Goal: Task Accomplishment & Management: Manage account settings

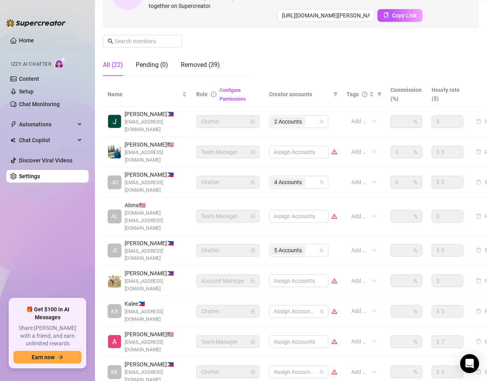
scroll to position [134, 0]
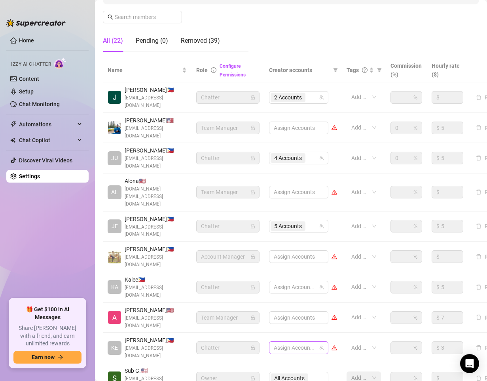
click at [310, 342] on div at bounding box center [295, 347] width 48 height 11
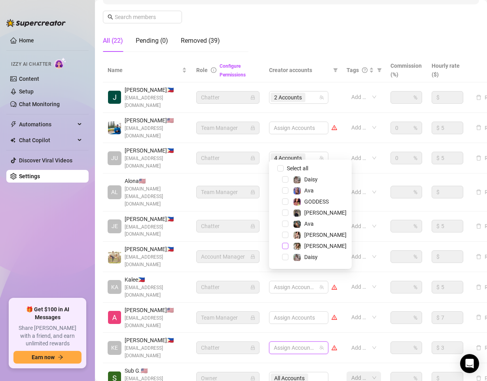
click at [285, 247] on span "Select tree node" at bounding box center [285, 246] width 6 height 6
click at [286, 224] on span "Select tree node" at bounding box center [285, 223] width 6 height 6
click at [286, 191] on span "Select tree node" at bounding box center [285, 190] width 6 height 6
click at [285, 233] on span "Select tree node" at bounding box center [285, 235] width 6 height 6
drag, startPoint x: 332, startPoint y: 348, endPoint x: 326, endPoint y: 342, distance: 8.7
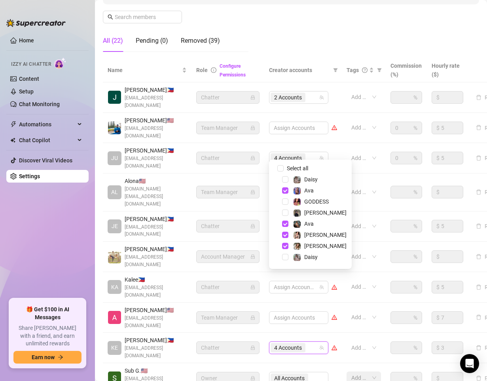
click at [332, 348] on div "Settings My Account Notifications and Reports Manage Team & Permissions Profile…" at bounding box center [291, 148] width 376 height 554
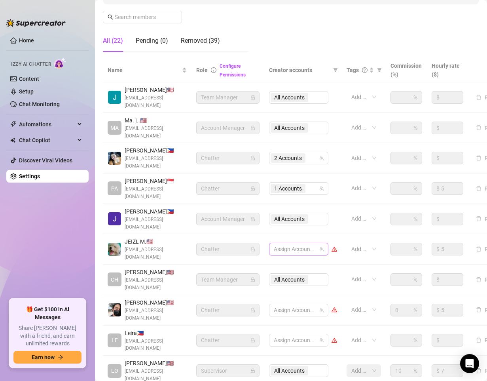
click at [303, 243] on div at bounding box center [295, 248] width 48 height 11
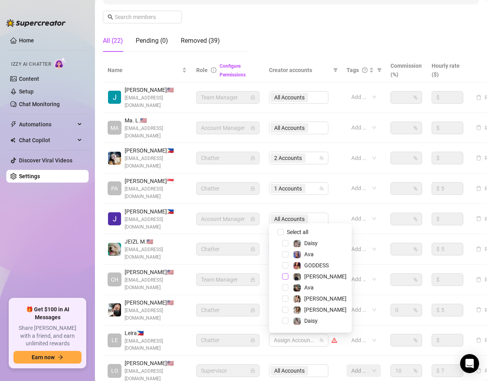
click at [285, 277] on span "Select tree node" at bounding box center [285, 276] width 6 height 6
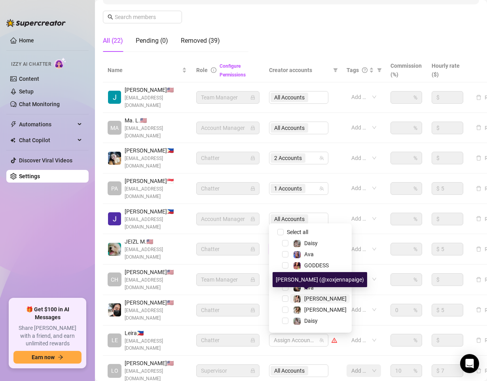
scroll to position [21, 0]
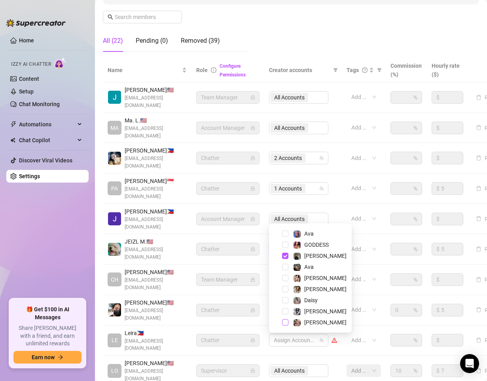
click at [285, 324] on span "Select tree node" at bounding box center [285, 322] width 6 height 6
click at [253, 358] on div "Settings My Account Notifications and Reports Manage Team & Permissions Profile…" at bounding box center [291, 144] width 376 height 546
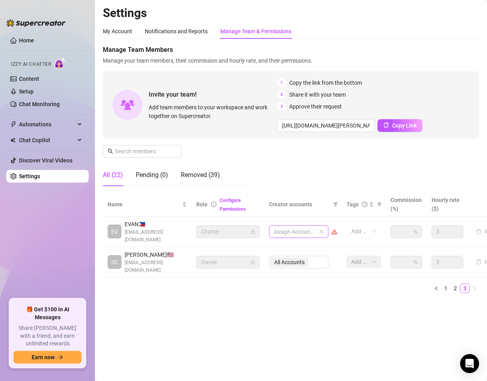
click at [296, 226] on div at bounding box center [295, 231] width 48 height 11
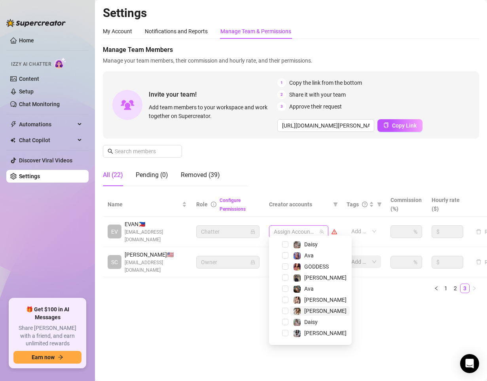
scroll to position [21, 0]
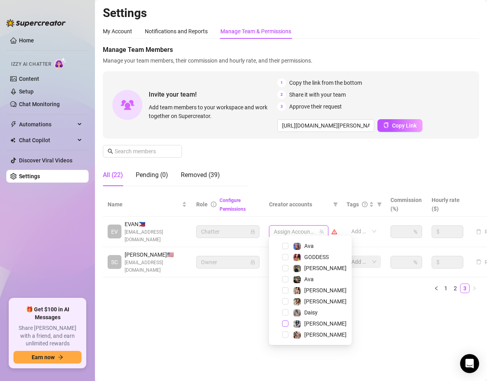
click at [286, 324] on span "Select tree node" at bounding box center [285, 323] width 6 height 6
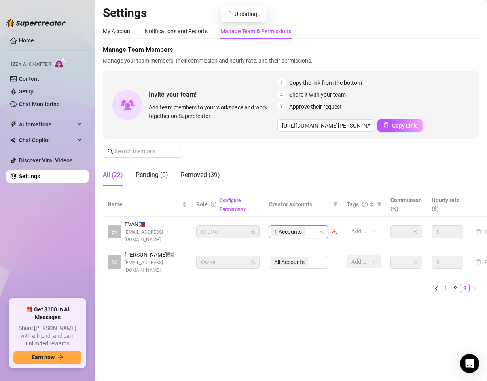
click at [218, 355] on main "Settings My Account Notifications and Reports Manage Team & Permissions Profile…" at bounding box center [291, 190] width 392 height 381
click at [267, 354] on main "Settings My Account Notifications and Reports Manage Team & Permissions Profile…" at bounding box center [291, 190] width 392 height 381
click at [280, 334] on main "Settings My Account Notifications and Reports Manage Team & Permissions Profile…" at bounding box center [291, 190] width 392 height 381
click at [309, 340] on main "Settings My Account Notifications and Reports Manage Team & Permissions Profile…" at bounding box center [291, 190] width 392 height 381
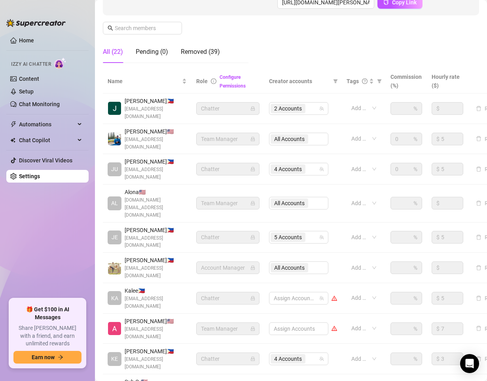
scroll to position [134, 0]
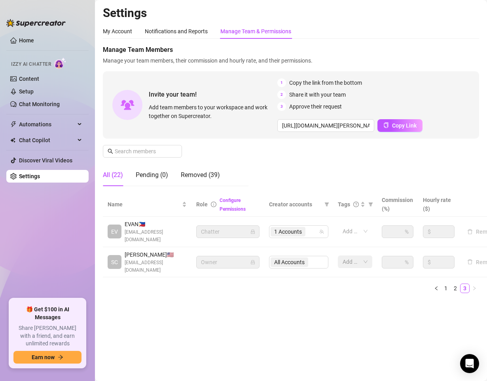
click at [285, 347] on main "Settings My Account Notifications and Reports Manage Team & Permissions Profile…" at bounding box center [291, 190] width 392 height 381
